Goal: Transaction & Acquisition: Book appointment/travel/reservation

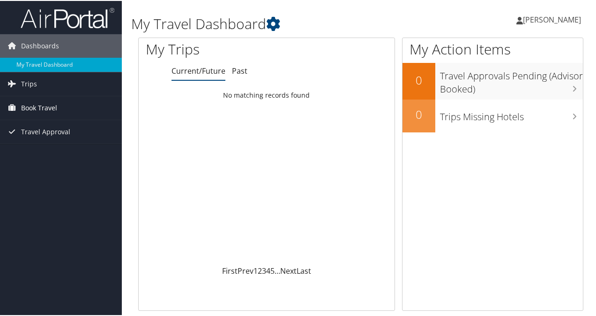
click at [47, 106] on span "Book Travel" at bounding box center [39, 106] width 36 height 23
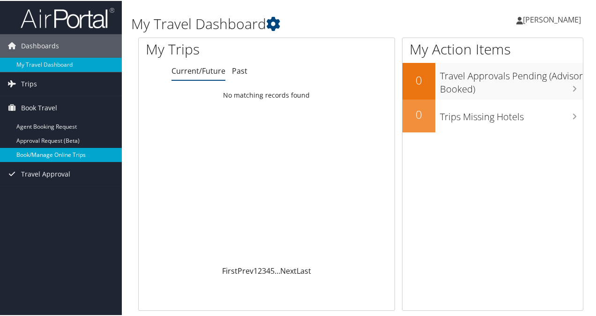
click at [49, 152] on link "Book/Manage Online Trips" at bounding box center [61, 154] width 122 height 14
